Goal: Information Seeking & Learning: Learn about a topic

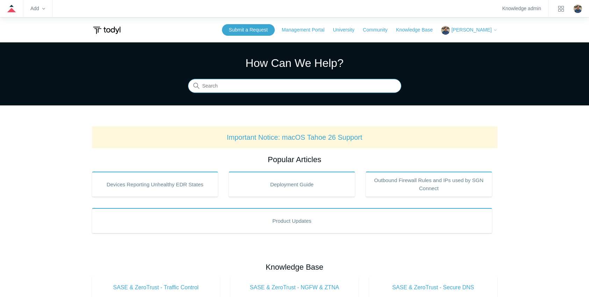
click at [240, 86] on input "Search" at bounding box center [294, 86] width 213 height 14
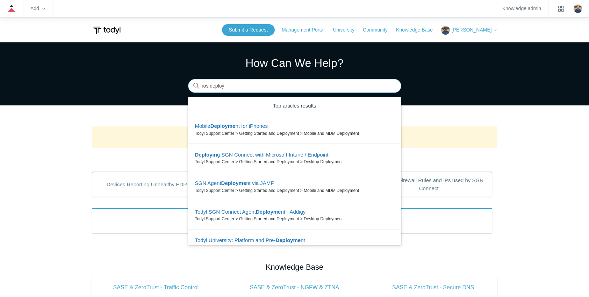
type input "ios deploy"
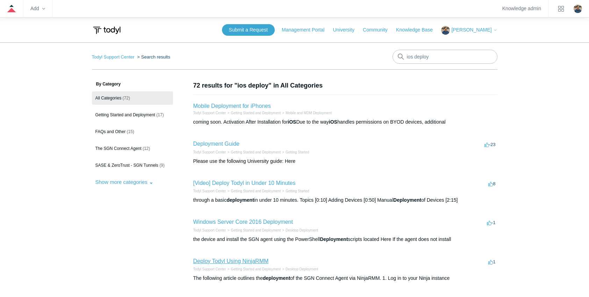
click at [221, 261] on link "Deploy Todyl Using NinjaRMM" at bounding box center [231, 261] width 76 height 6
click at [226, 107] on link "Mobile Deployment for iPhones" at bounding box center [232, 106] width 78 height 6
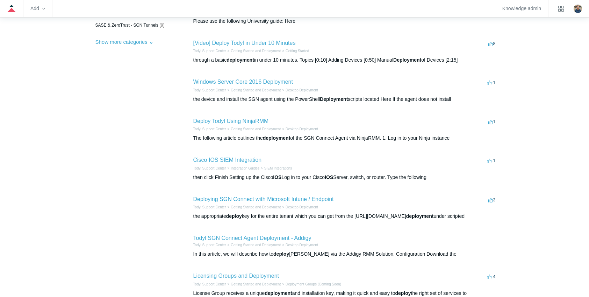
scroll to position [175, 0]
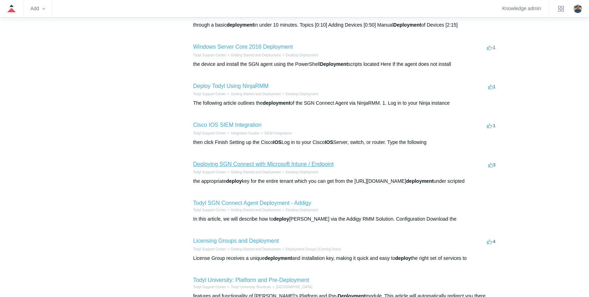
click at [249, 165] on link "Deploying SGN Connect with Microsoft Intune / Endpoint" at bounding box center [263, 164] width 141 height 6
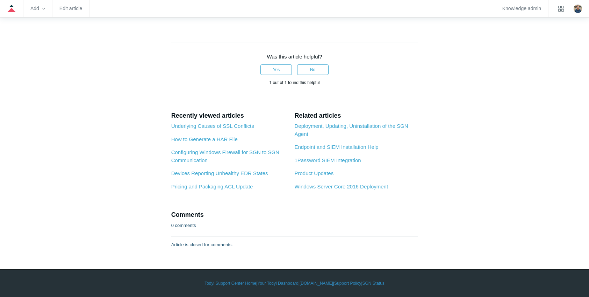
scroll to position [1957, 0]
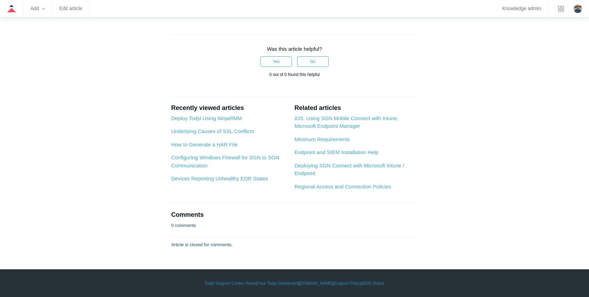
scroll to position [1154, 0]
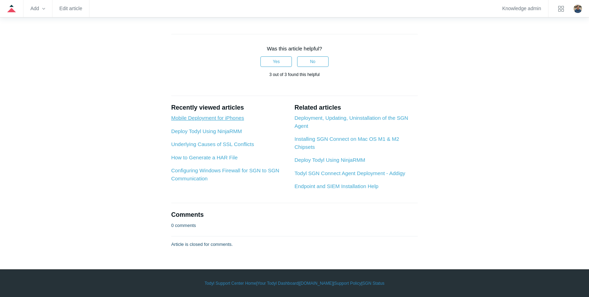
scroll to position [2317, 0]
